Goal: Check status: Check status

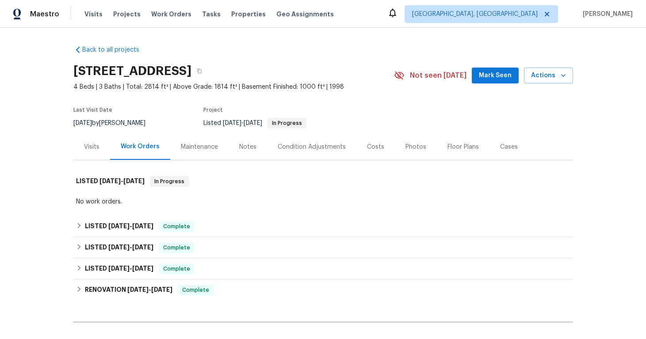
click at [93, 147] on div "Visits" at bounding box center [91, 147] width 15 height 9
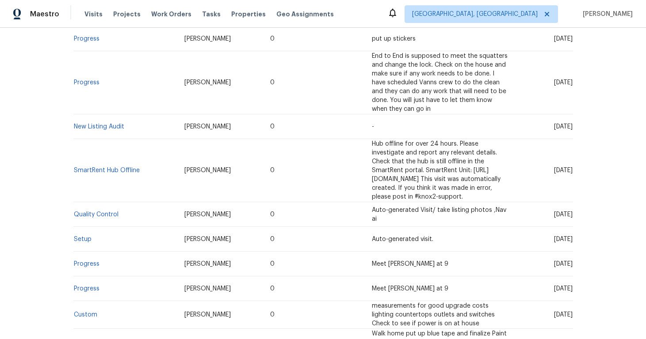
scroll to position [265, 0]
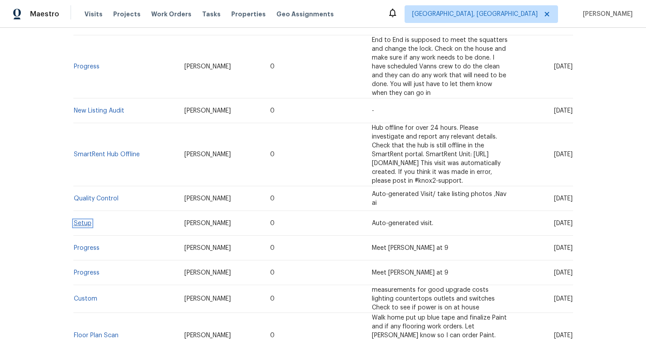
click at [74, 221] on link "Setup" at bounding box center [83, 224] width 18 height 6
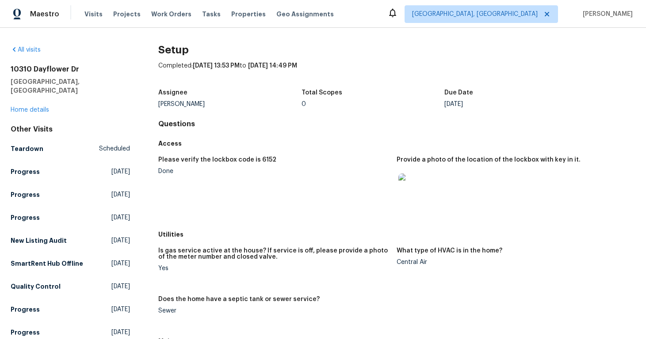
click at [422, 184] on img at bounding box center [412, 188] width 28 height 28
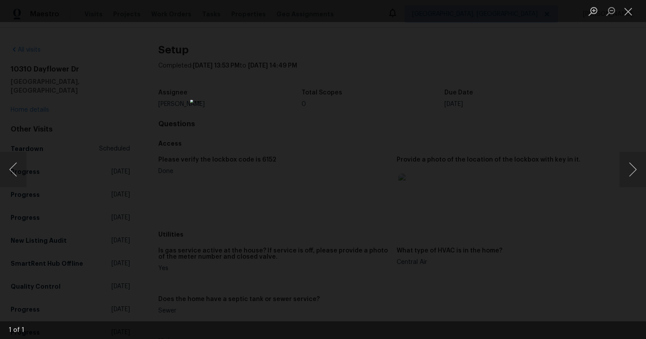
drag, startPoint x: 460, startPoint y: 210, endPoint x: 439, endPoint y: 216, distance: 21.9
click at [458, 210] on div "Lightbox" at bounding box center [323, 169] width 646 height 339
